Goal: Use online tool/utility: Utilize a website feature to perform a specific function

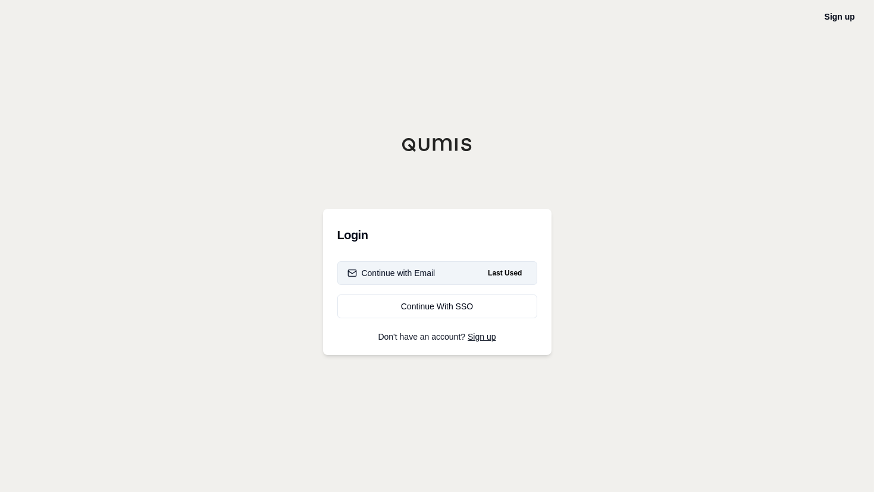
click at [422, 270] on div "Continue with Email" at bounding box center [391, 273] width 88 height 12
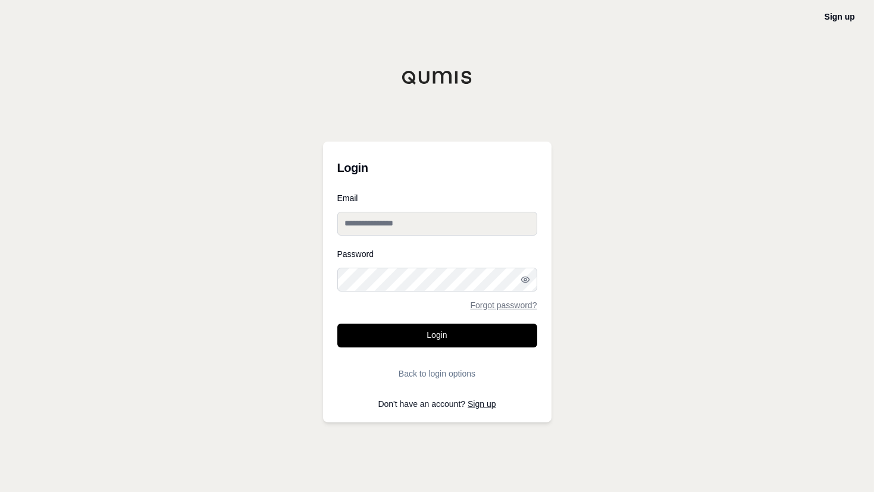
type input "**********"
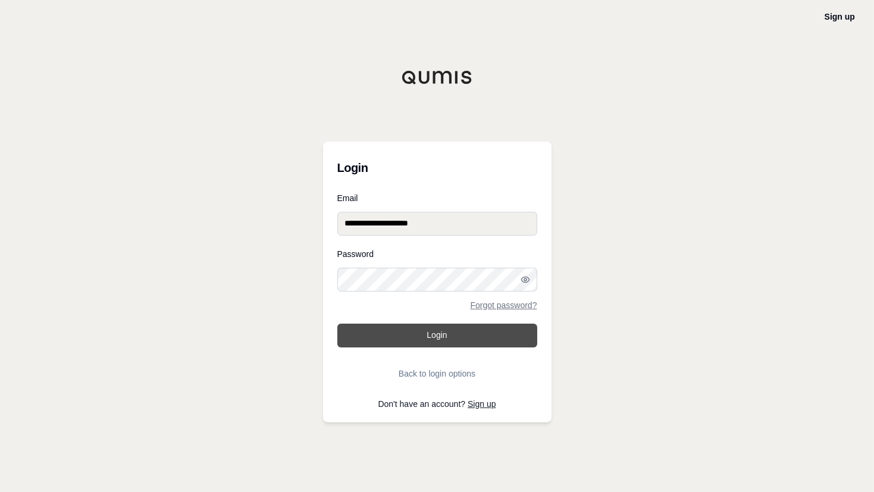
click at [466, 341] on button "Login" at bounding box center [437, 336] width 200 height 24
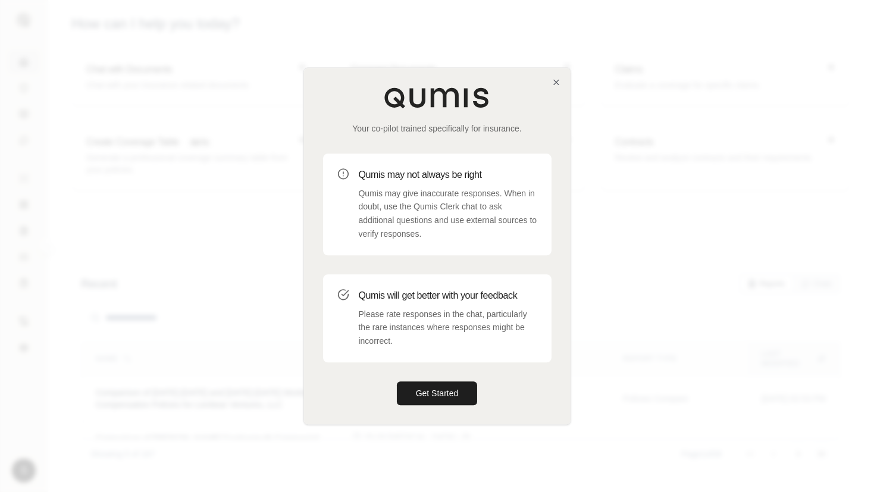
click at [403, 80] on div "Your co-pilot trained specifically for insurance. Qumis may not always be right…" at bounding box center [437, 246] width 267 height 356
click at [559, 85] on icon "button" at bounding box center [556, 82] width 10 height 10
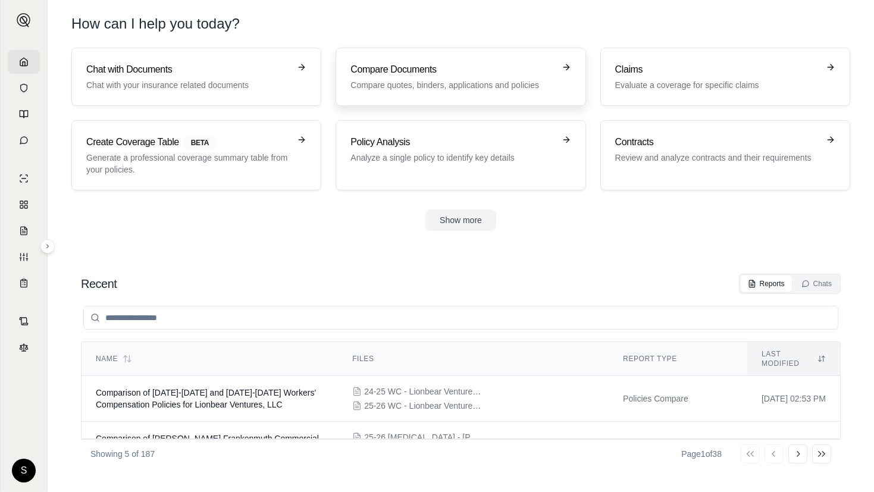
click at [435, 70] on h3 "Compare Documents" at bounding box center [451, 69] width 203 height 14
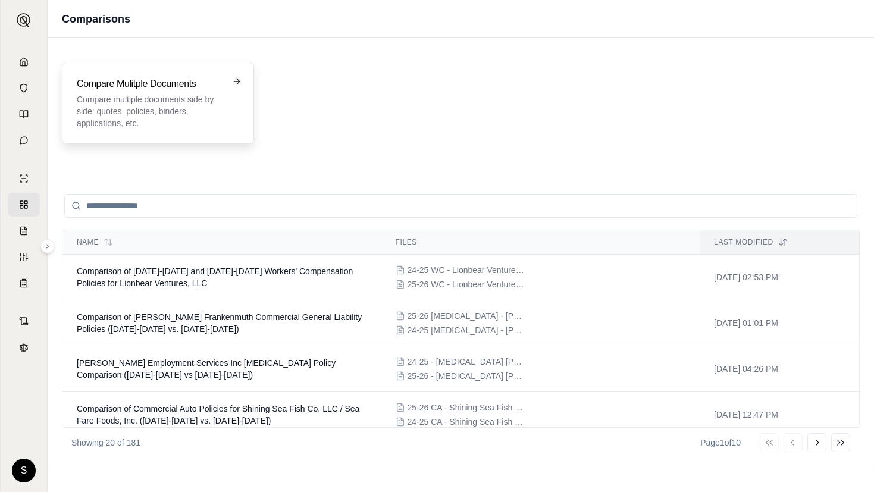
click at [221, 93] on p "Compare multiple documents side by side: quotes, policies, binders, application…" at bounding box center [150, 111] width 146 height 36
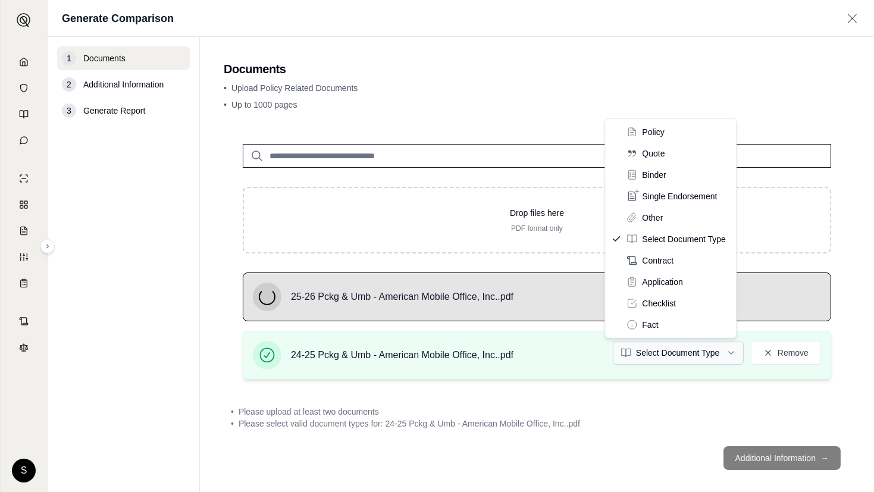
click at [696, 350] on html "S Generate Comparison 1 Documents 2 Additional Information 3 Generate Report Do…" at bounding box center [437, 246] width 874 height 492
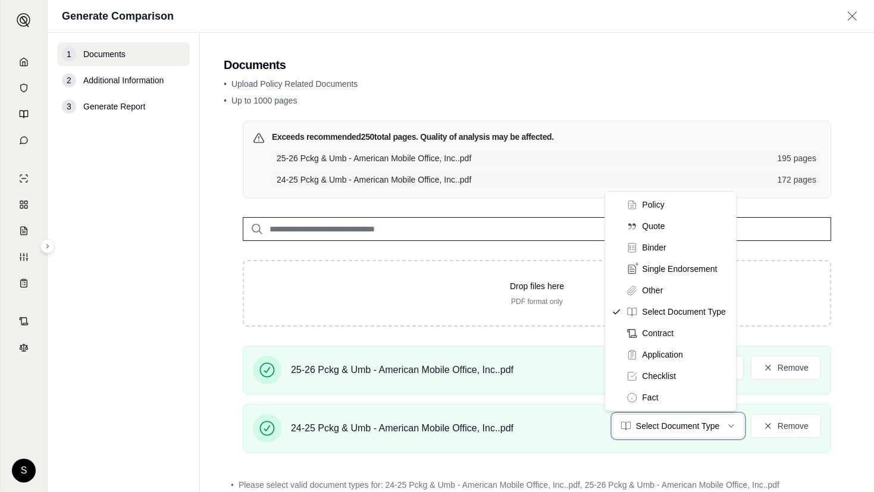
click at [638, 131] on html "S Generate Comparison 1 Documents 2 Additional Information 3 Generate Report Do…" at bounding box center [437, 246] width 874 height 492
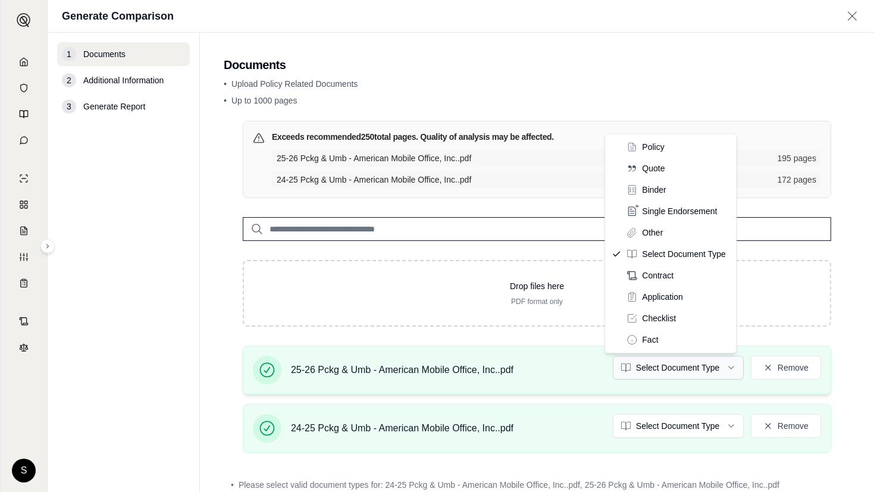
click at [691, 359] on html "S Generate Comparison 1 Documents 2 Additional Information 3 Generate Report Do…" at bounding box center [437, 246] width 874 height 492
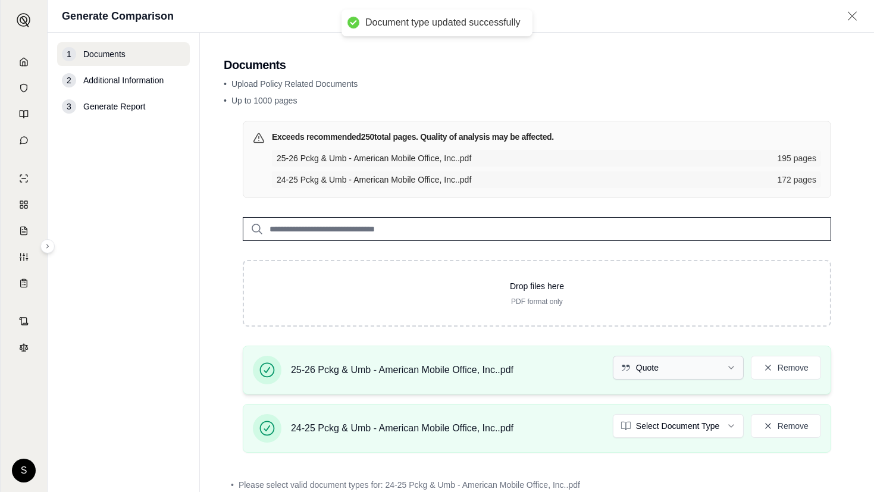
click at [680, 371] on html "Document type updated successfully S Generate Comparison 1 Documents 2 Addition…" at bounding box center [437, 246] width 874 height 492
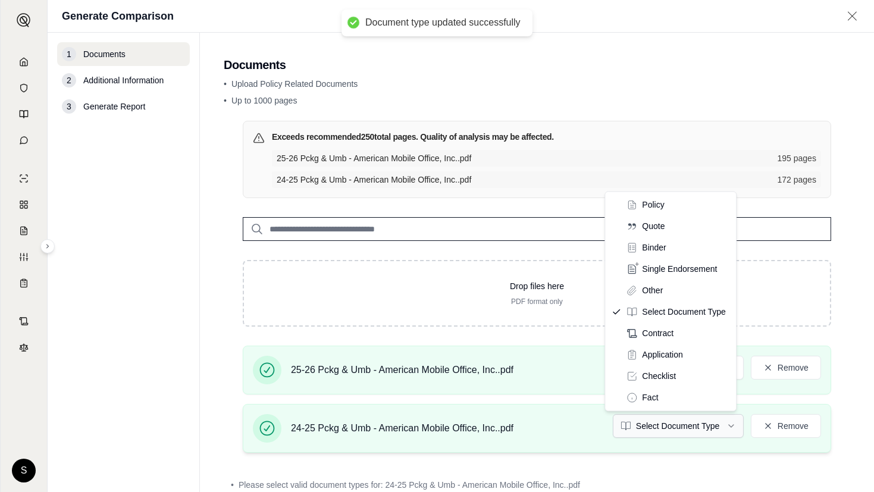
click at [662, 421] on html "Document type updated successfully S Generate Comparison 1 Documents 2 Addition…" at bounding box center [437, 246] width 874 height 492
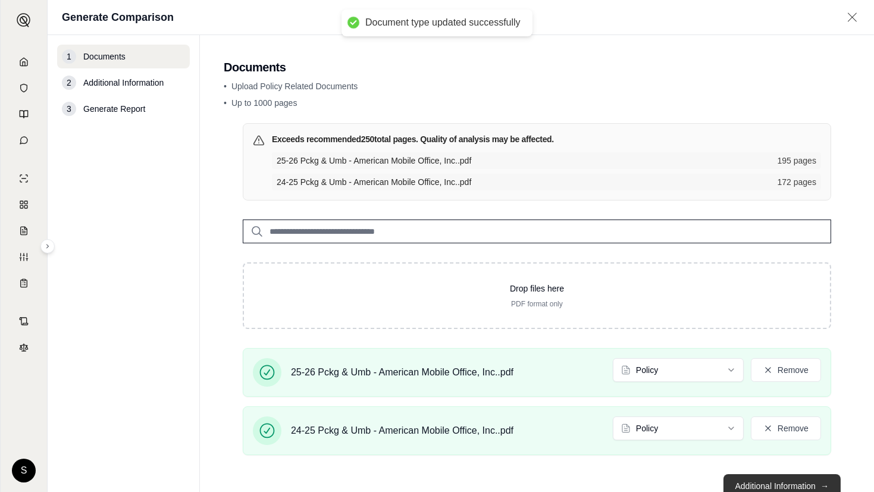
click at [762, 477] on button "Additional Information →" at bounding box center [781, 486] width 117 height 24
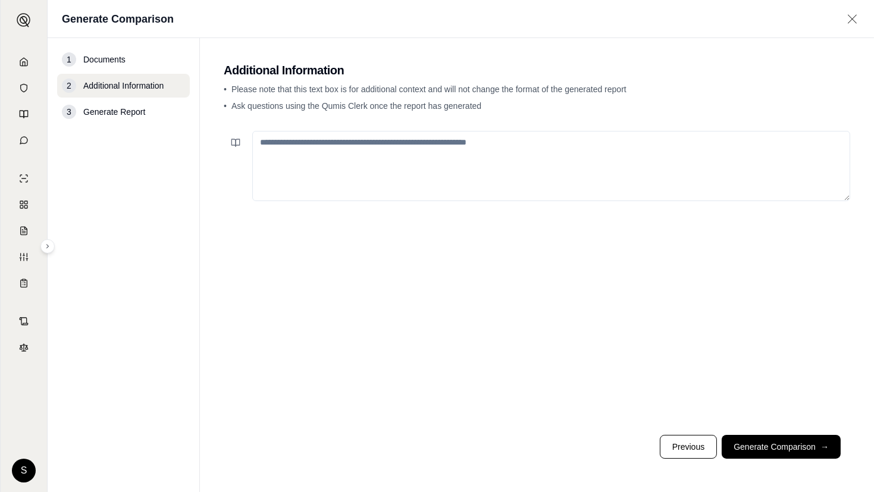
click at [731, 208] on div at bounding box center [537, 275] width 626 height 299
click at [568, 171] on textarea at bounding box center [551, 166] width 598 height 70
paste textarea "**********"
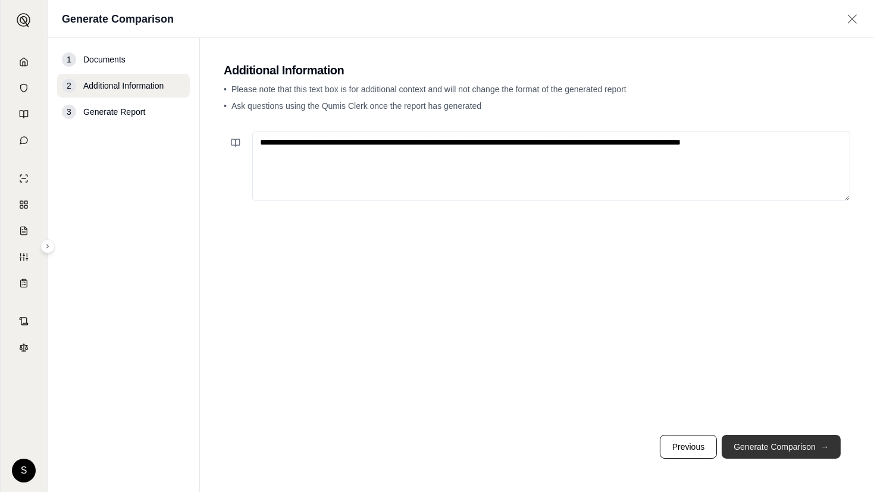
type textarea "**********"
click at [763, 458] on button "Generate Comparison →" at bounding box center [781, 447] width 119 height 24
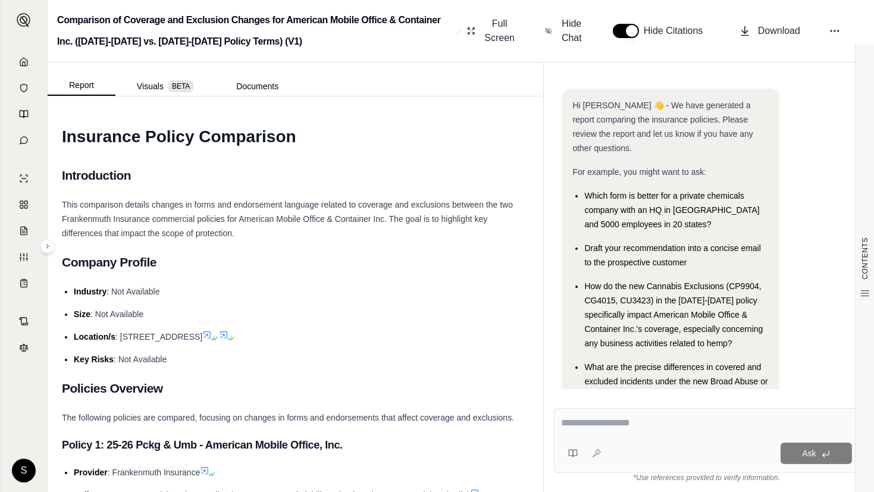
scroll to position [80, 0]
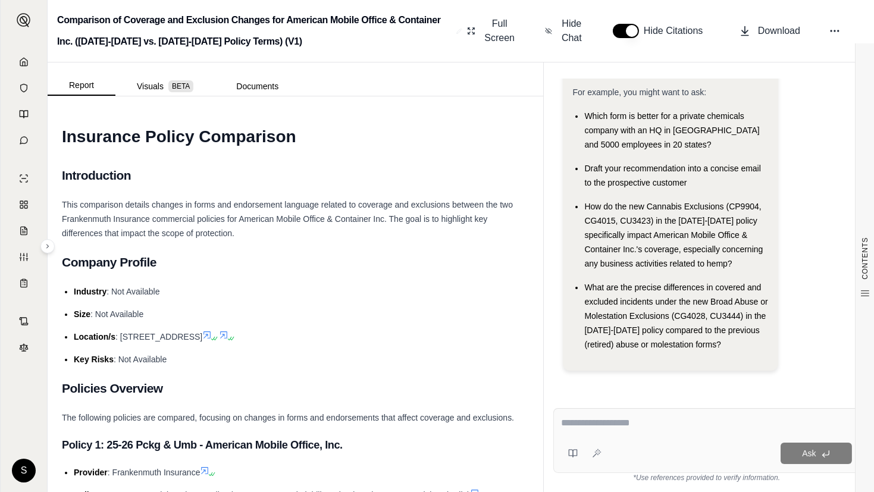
type textarea "**********"
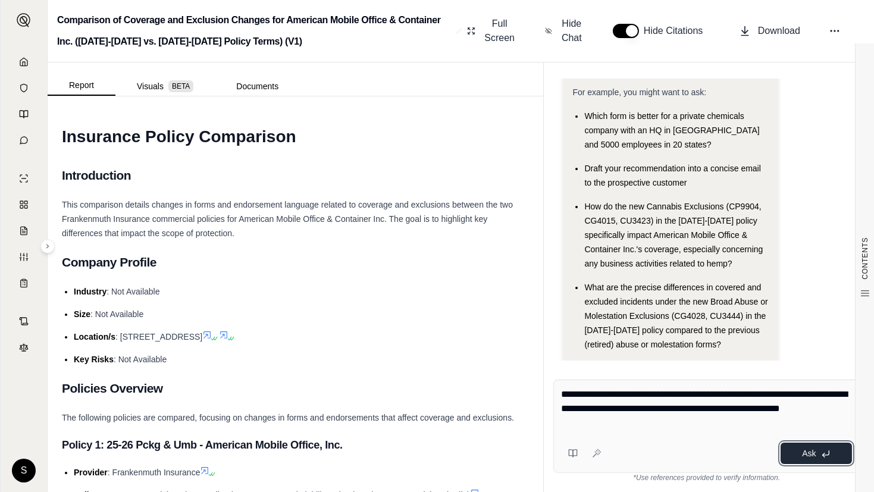
click at [782, 457] on button "Ask" at bounding box center [815, 453] width 71 height 21
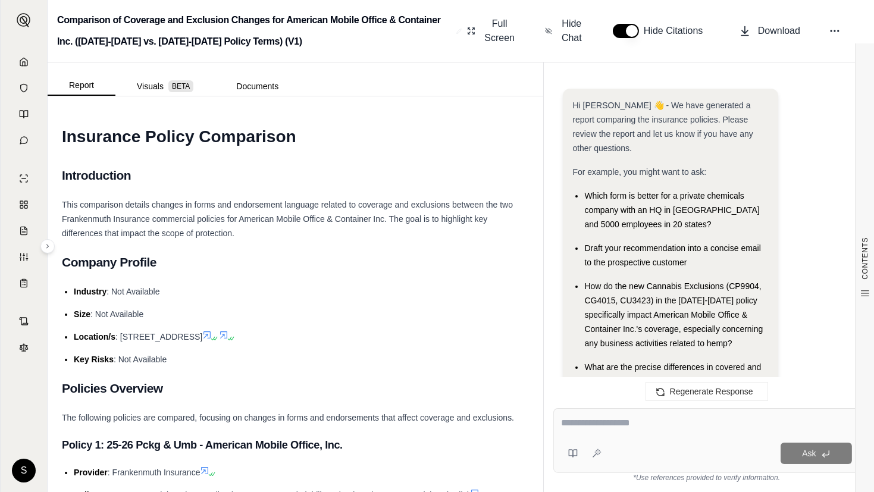
scroll to position [5366, 0]
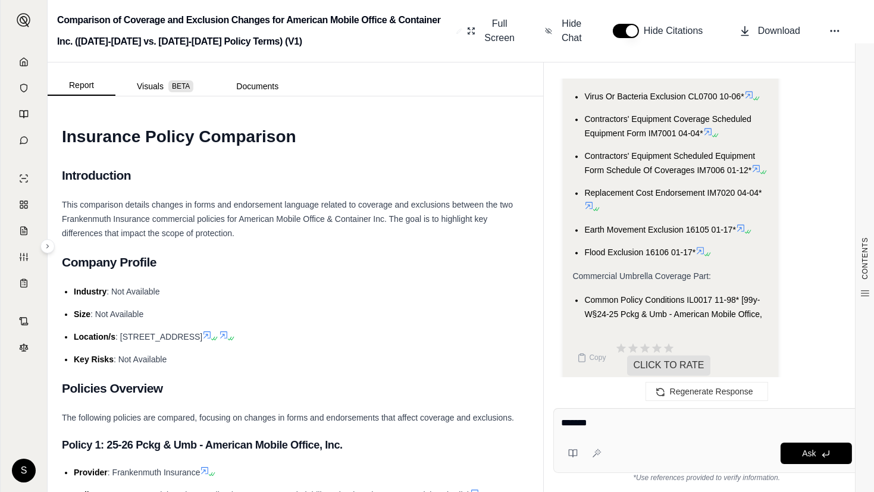
type textarea "********"
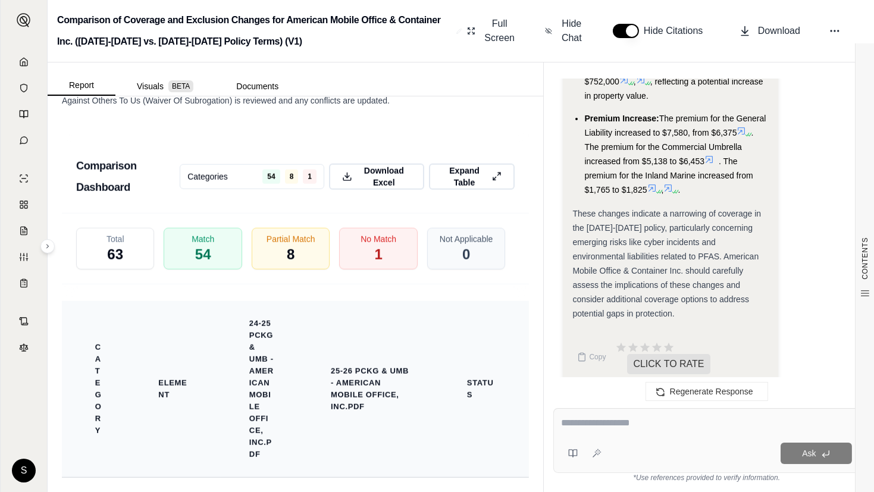
scroll to position [2812, 0]
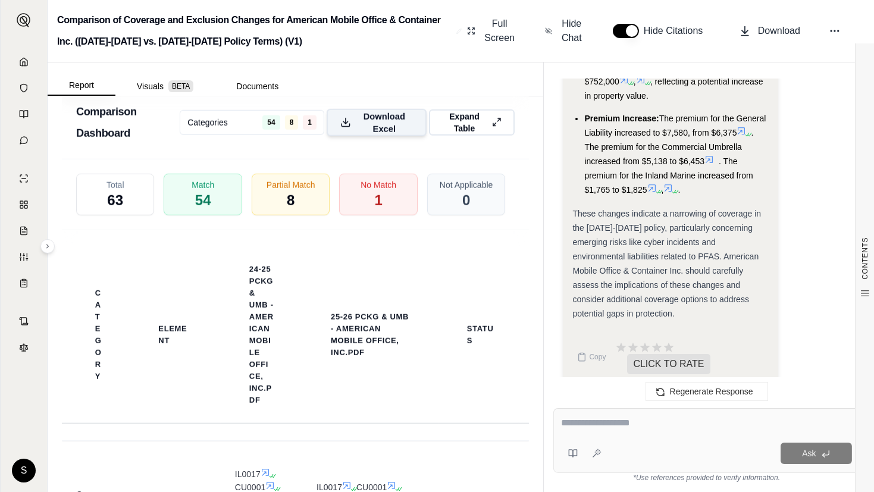
click at [391, 114] on span "Download Excel" at bounding box center [384, 122] width 57 height 25
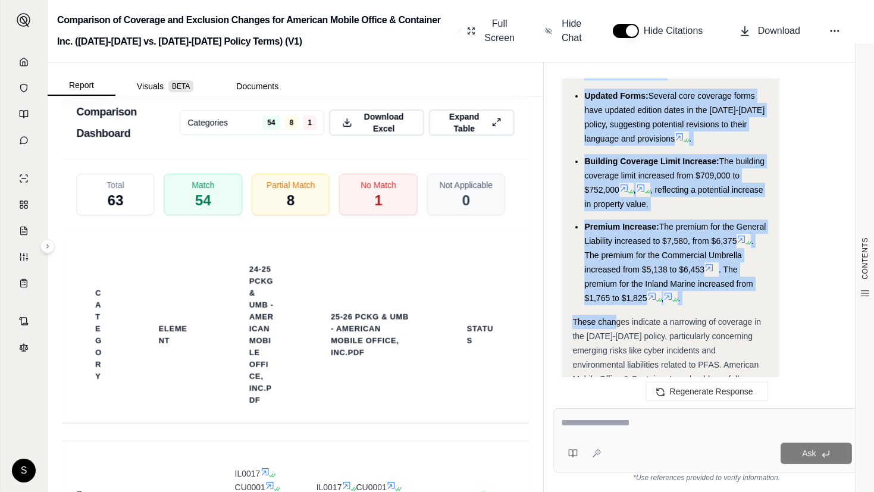
scroll to position [8516, 0]
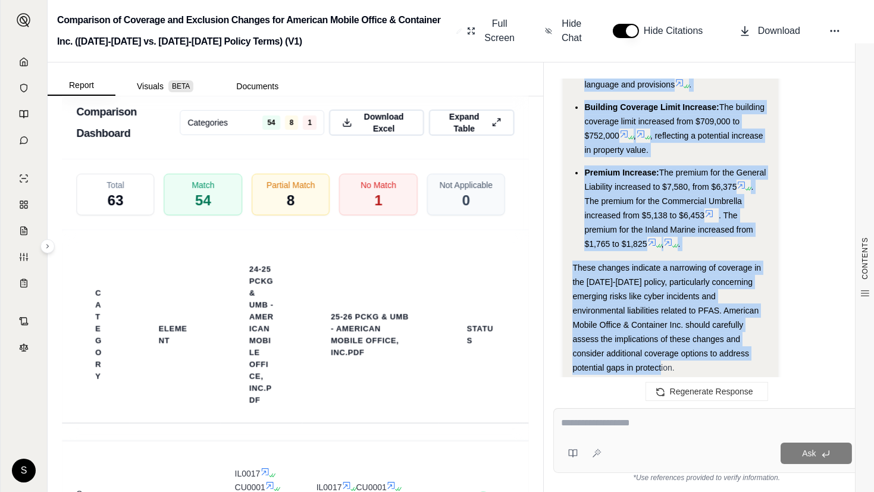
drag, startPoint x: 574, startPoint y: 175, endPoint x: 673, endPoint y: 355, distance: 205.0
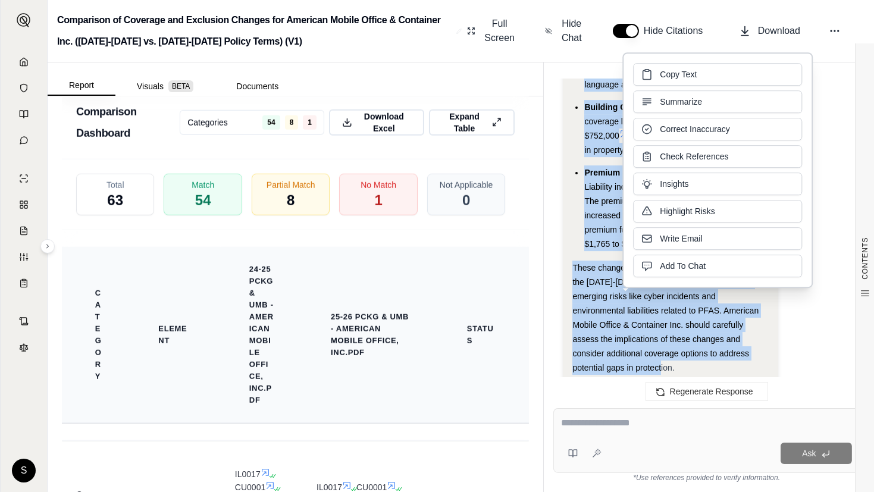
copy div "The [DATE]-[DATE] policy includes several new and revised endorsements compared…"
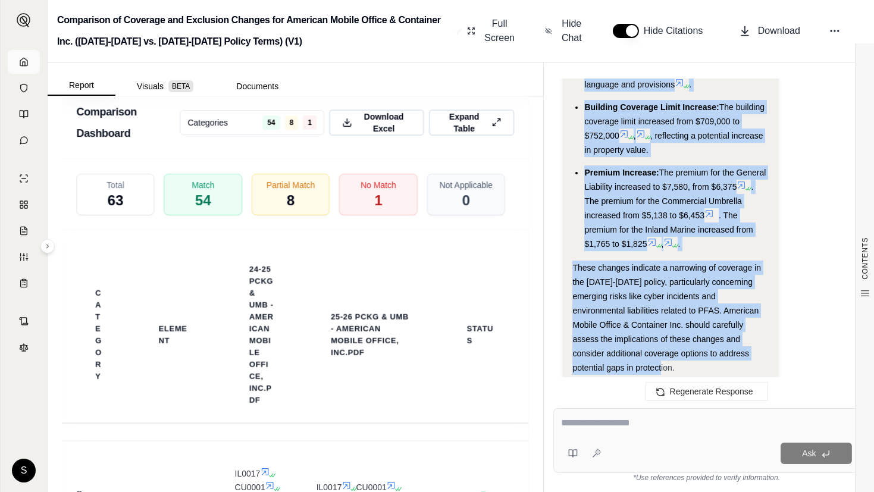
click at [25, 67] on link at bounding box center [24, 62] width 32 height 24
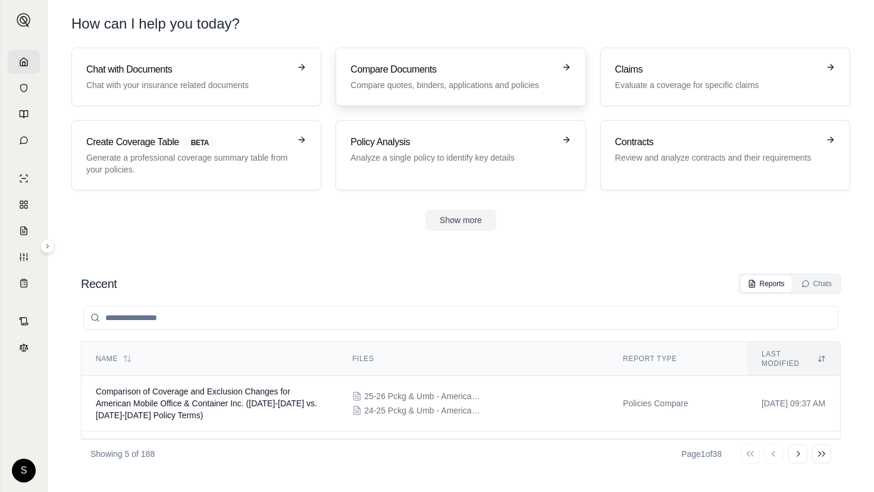
click at [409, 76] on h3 "Compare Documents" at bounding box center [451, 69] width 203 height 14
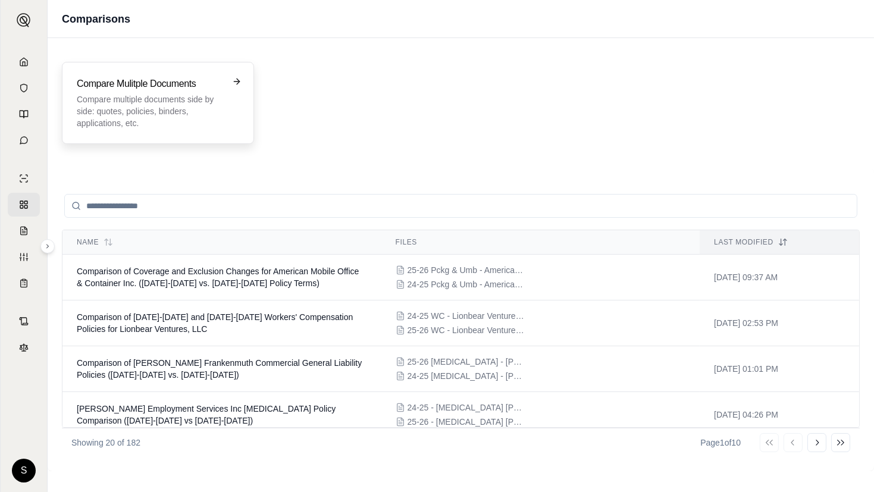
click at [156, 86] on h3 "Compare Mulitple Documents" at bounding box center [150, 84] width 146 height 14
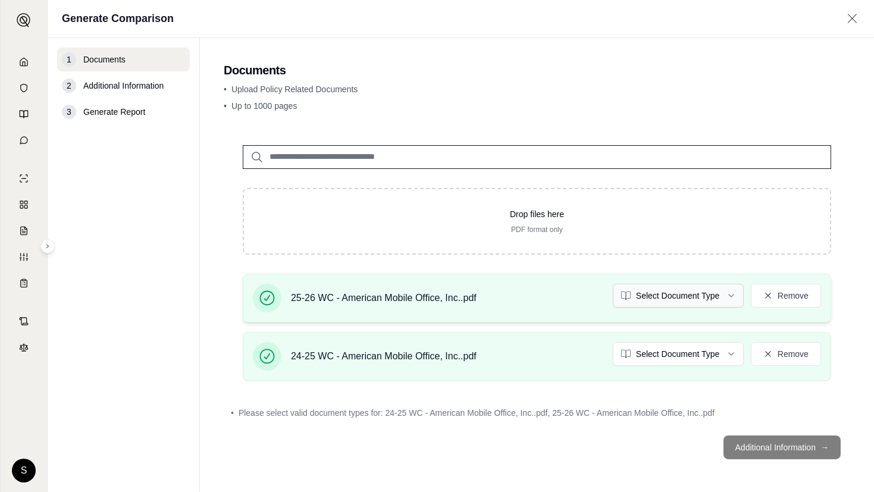
click at [701, 289] on html "S Generate Comparison 1 Documents 2 Additional Information 3 Generate Report Do…" at bounding box center [437, 246] width 874 height 492
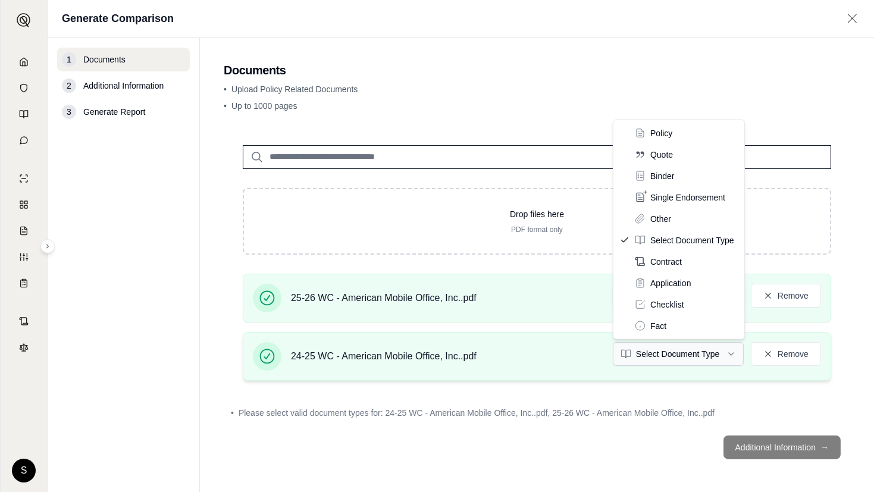
click at [678, 351] on html "S Generate Comparison 1 Documents 2 Additional Information 3 Generate Report Do…" at bounding box center [437, 246] width 874 height 492
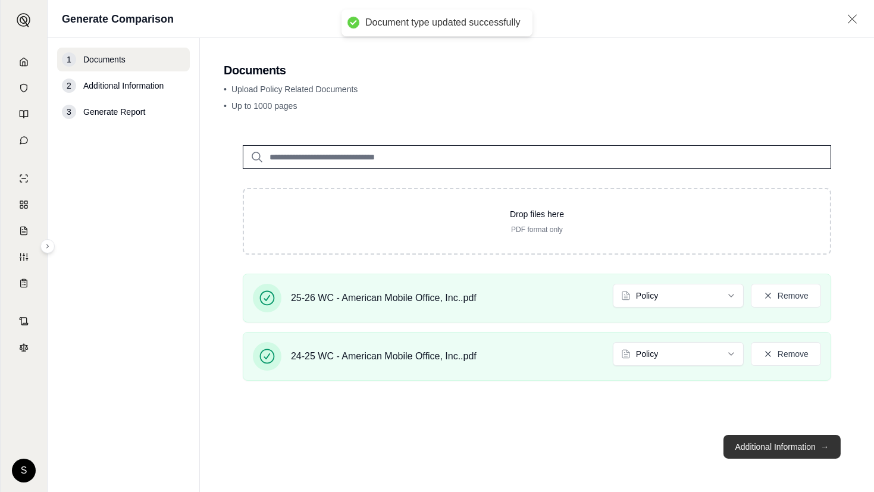
click at [790, 445] on button "Additional Information →" at bounding box center [781, 447] width 117 height 24
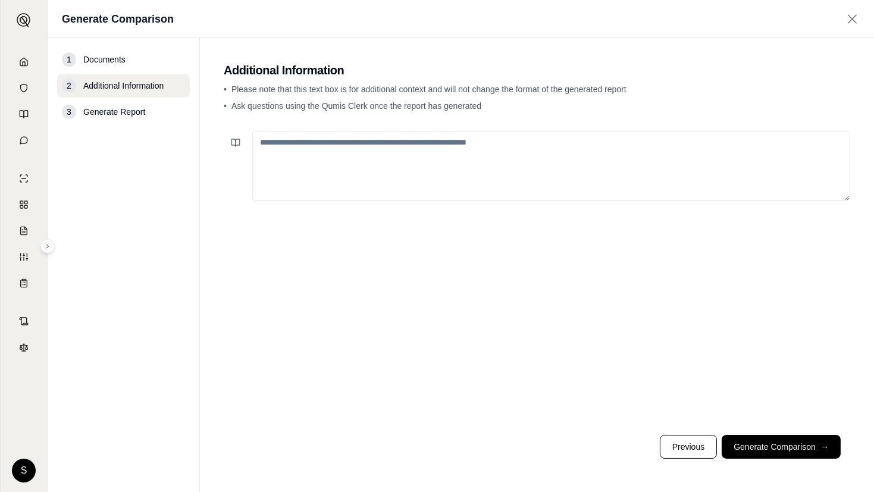
click at [409, 149] on textarea at bounding box center [551, 166] width 598 height 70
paste textarea "**********"
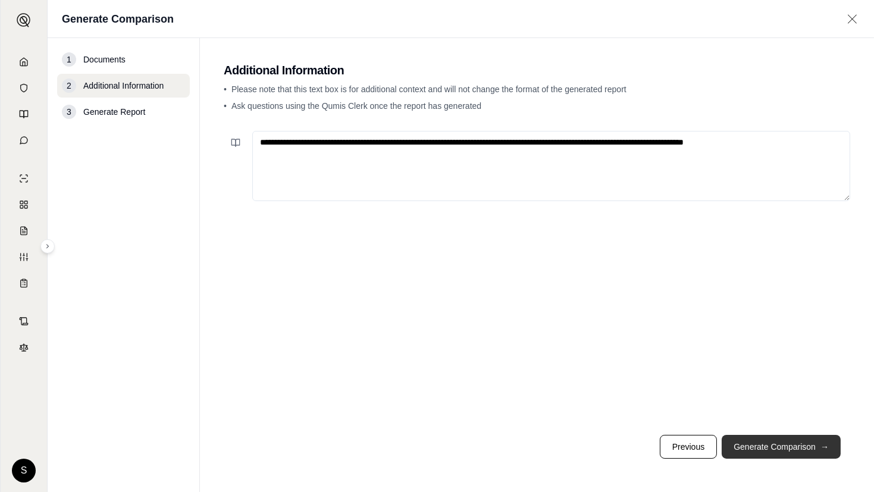
type textarea "**********"
click at [766, 445] on button "Generate Comparison →" at bounding box center [781, 447] width 119 height 24
